Goal: Navigation & Orientation: Find specific page/section

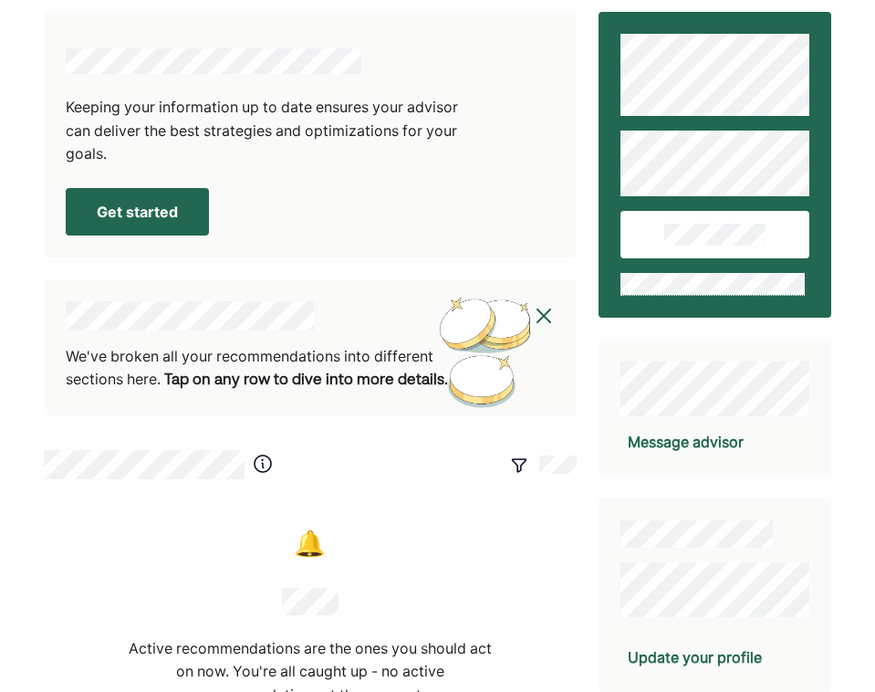
scroll to position [13, 0]
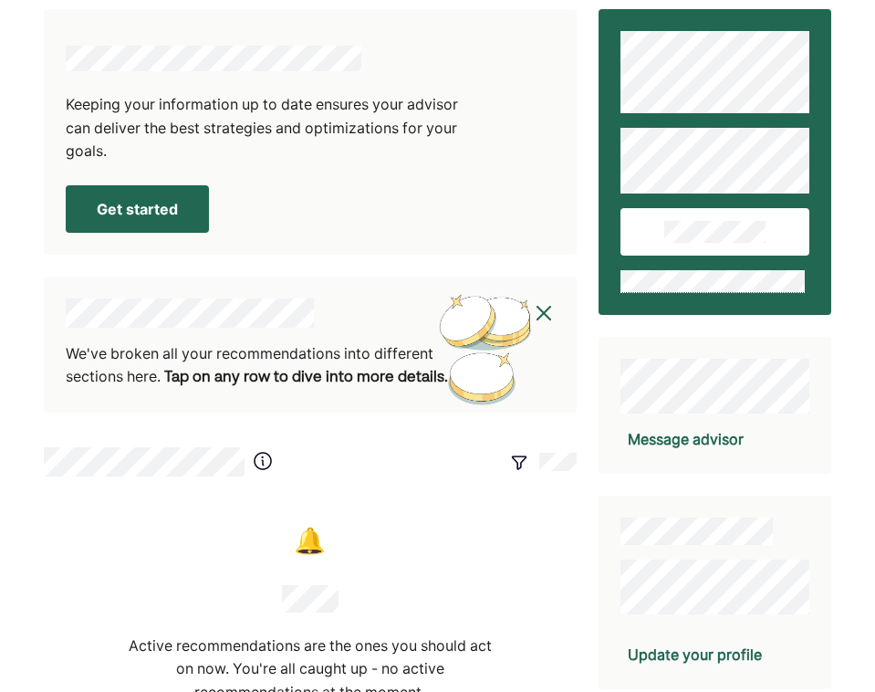
click at [140, 206] on button "Get started" at bounding box center [137, 208] width 143 height 47
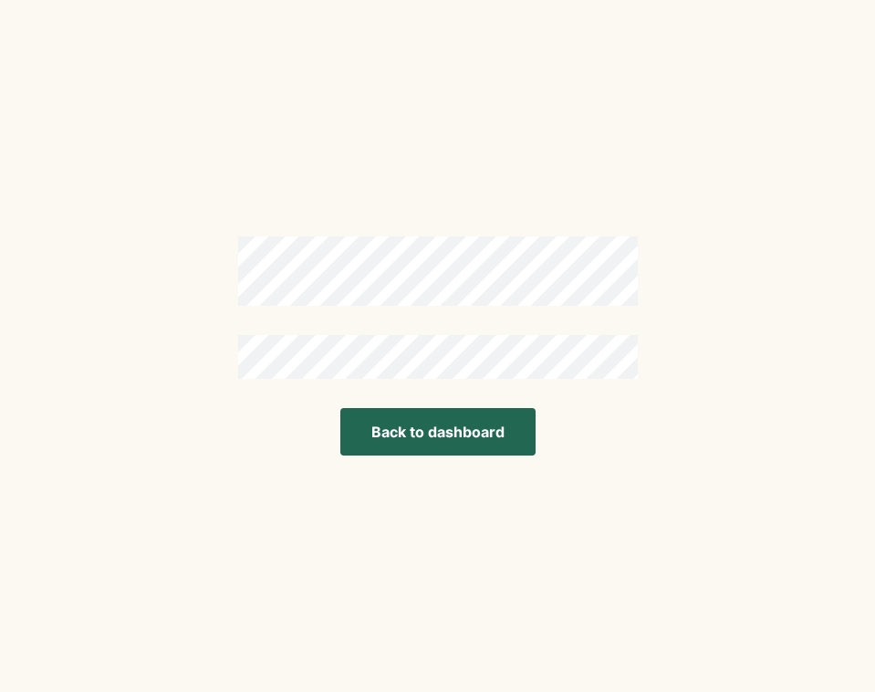
click at [421, 437] on button "Back to dashboard" at bounding box center [437, 431] width 195 height 47
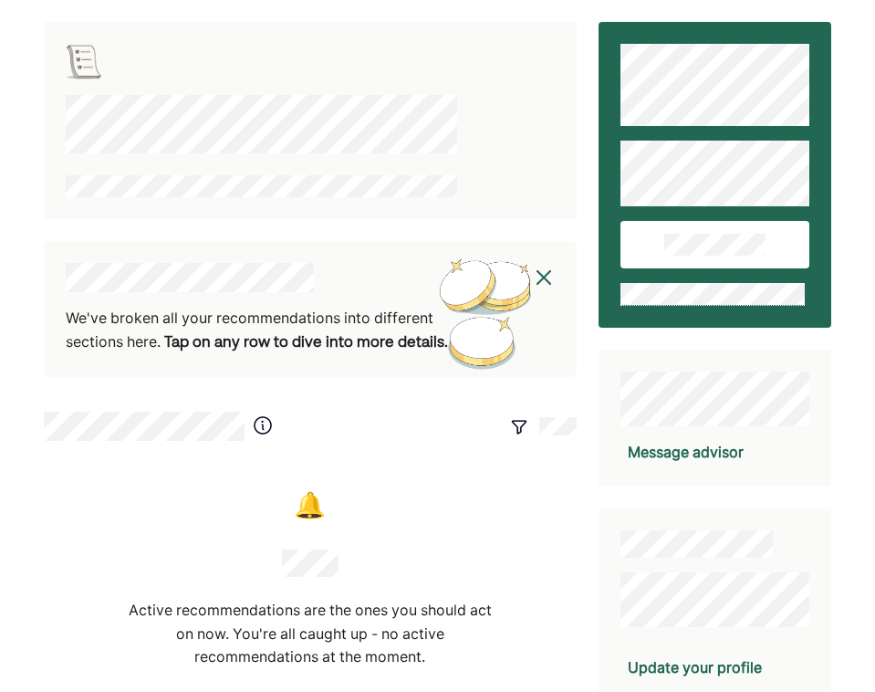
click at [541, 278] on img at bounding box center [544, 277] width 22 height 22
